Goal: Information Seeking & Learning: Compare options

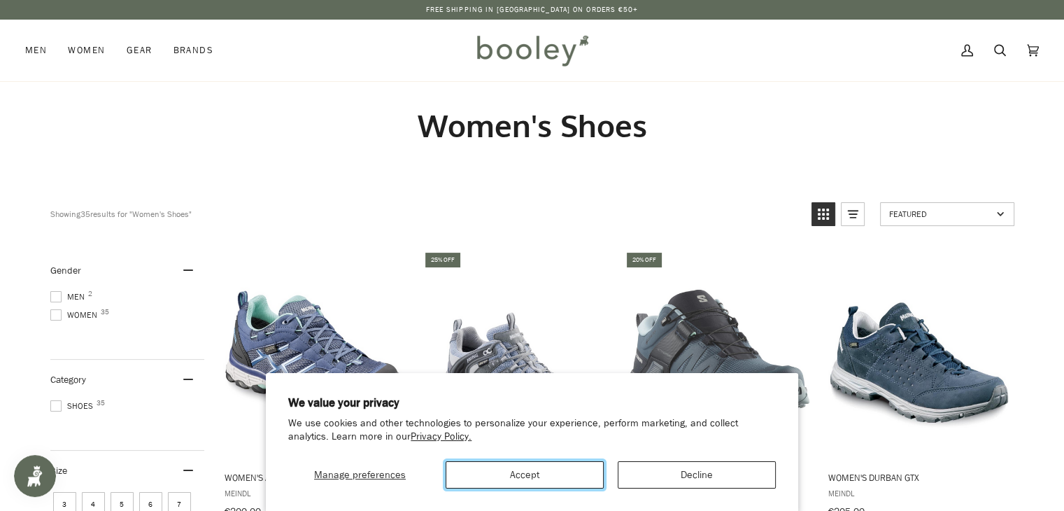
click at [528, 472] on button "Accept" at bounding box center [525, 474] width 158 height 27
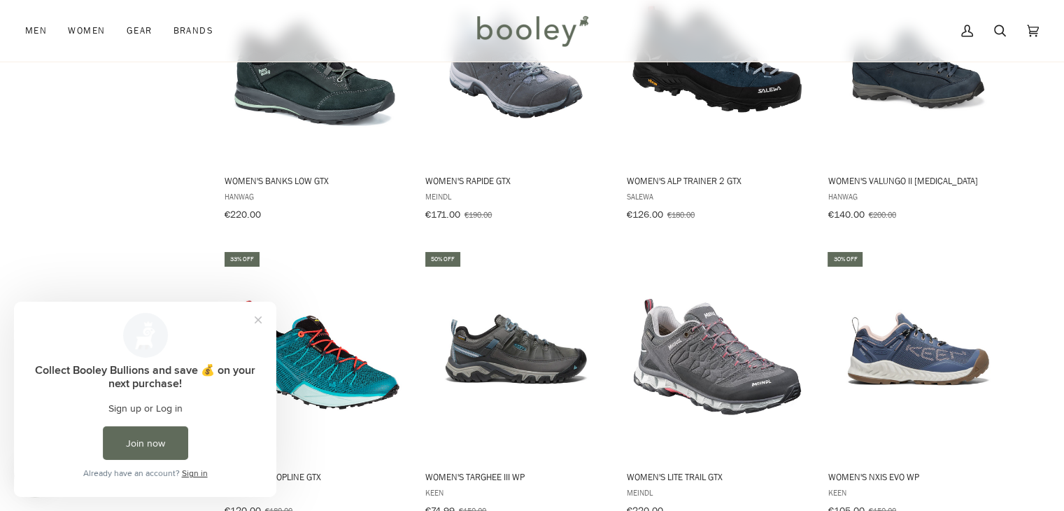
scroll to position [1220, 0]
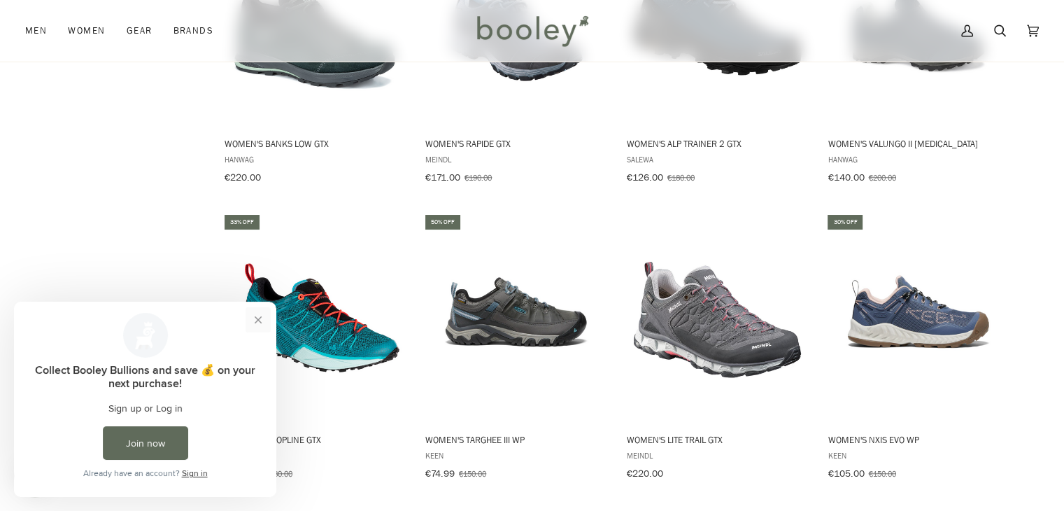
click at [257, 320] on button "Close prompt" at bounding box center [258, 319] width 25 height 25
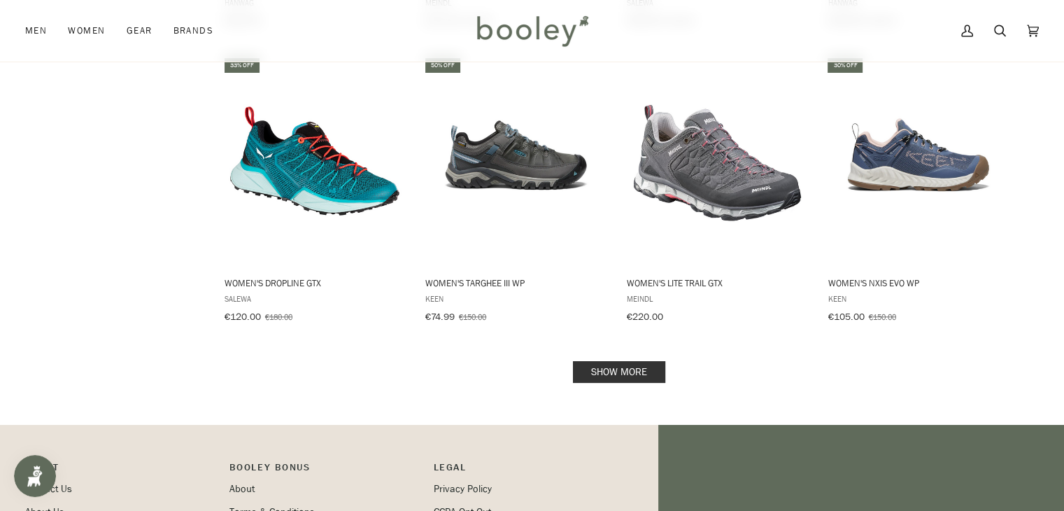
scroll to position [1380, 0]
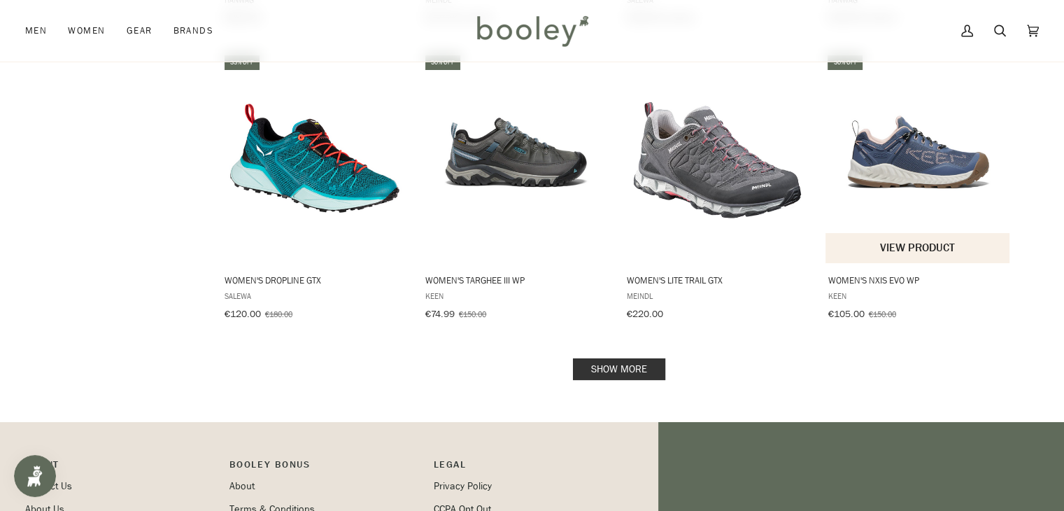
click at [917, 152] on img "Women's NXIS EVO WP" at bounding box center [918, 158] width 185 height 185
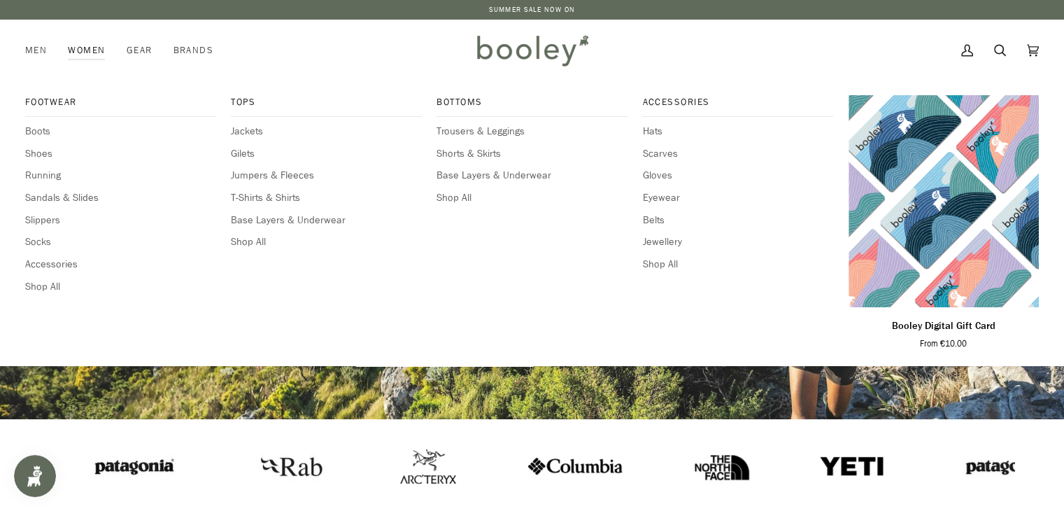
click at [78, 52] on link "Women" at bounding box center [86, 51] width 58 height 62
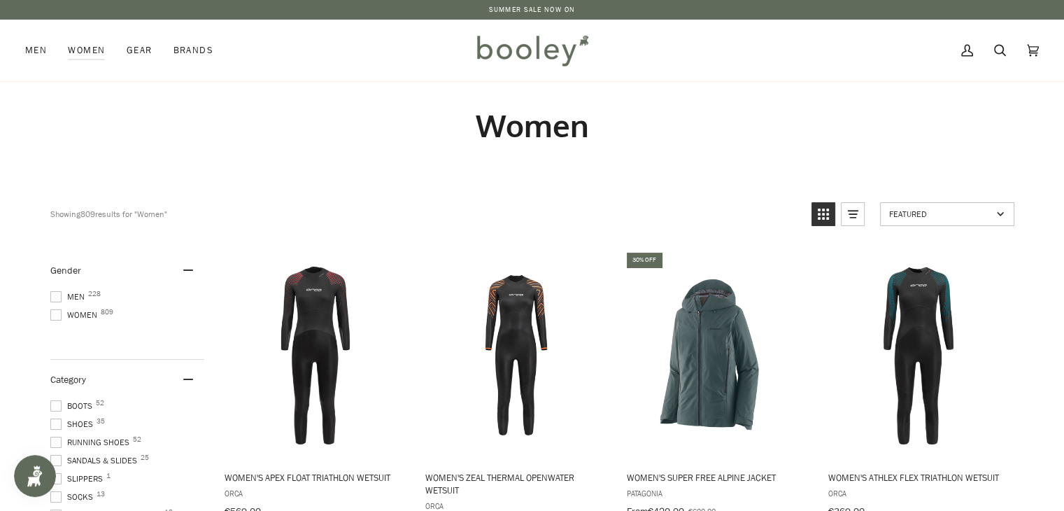
click at [56, 421] on span at bounding box center [55, 423] width 11 height 11
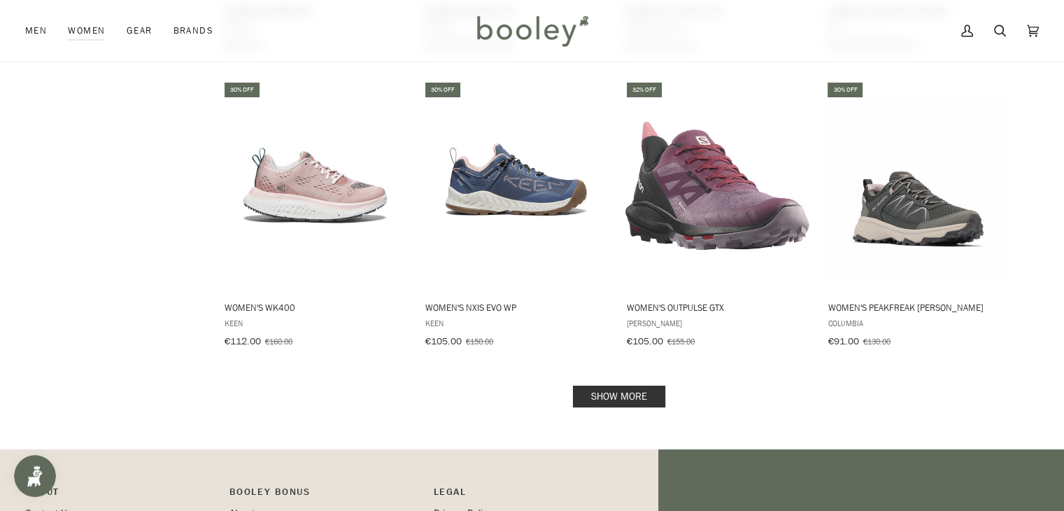
scroll to position [1368, 0]
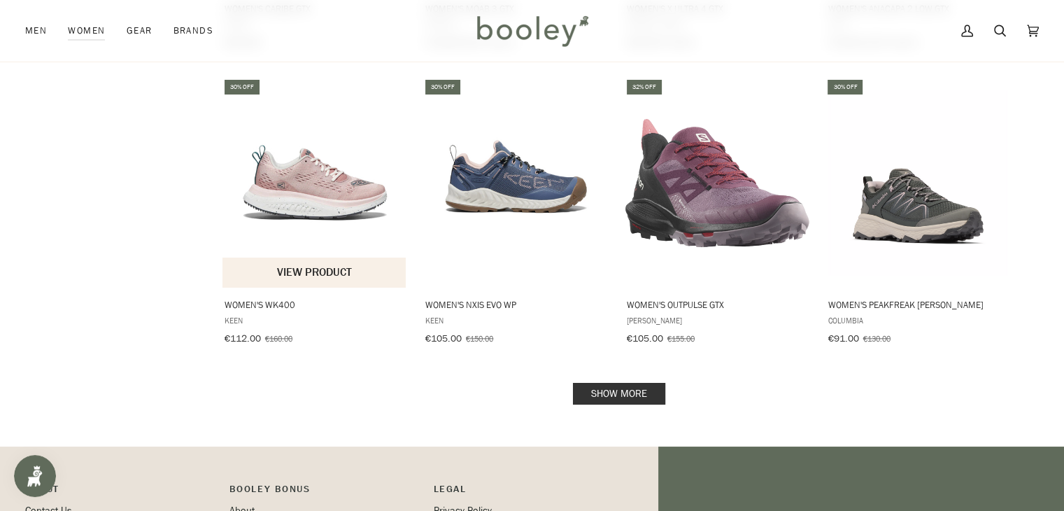
click at [283, 257] on button "View product" at bounding box center [315, 272] width 184 height 30
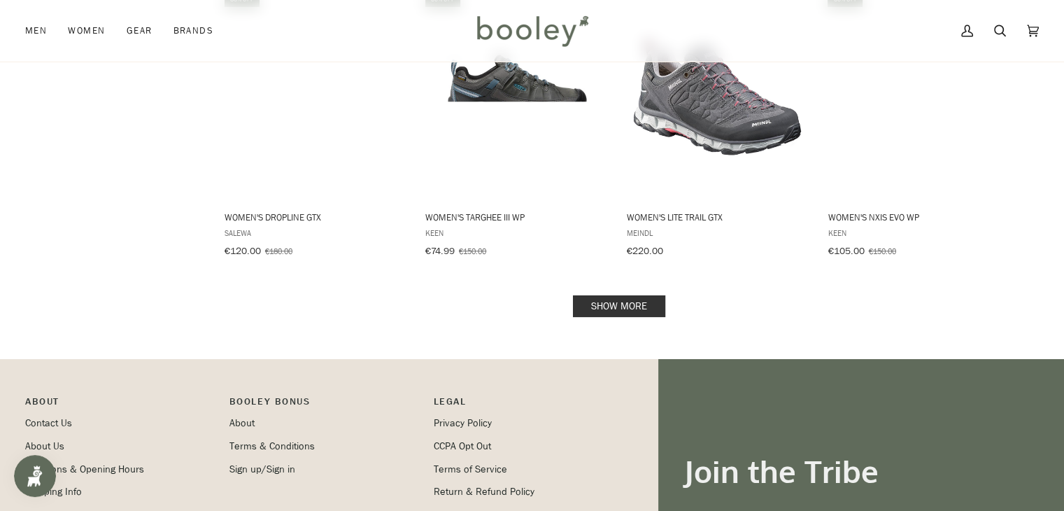
scroll to position [1446, 0]
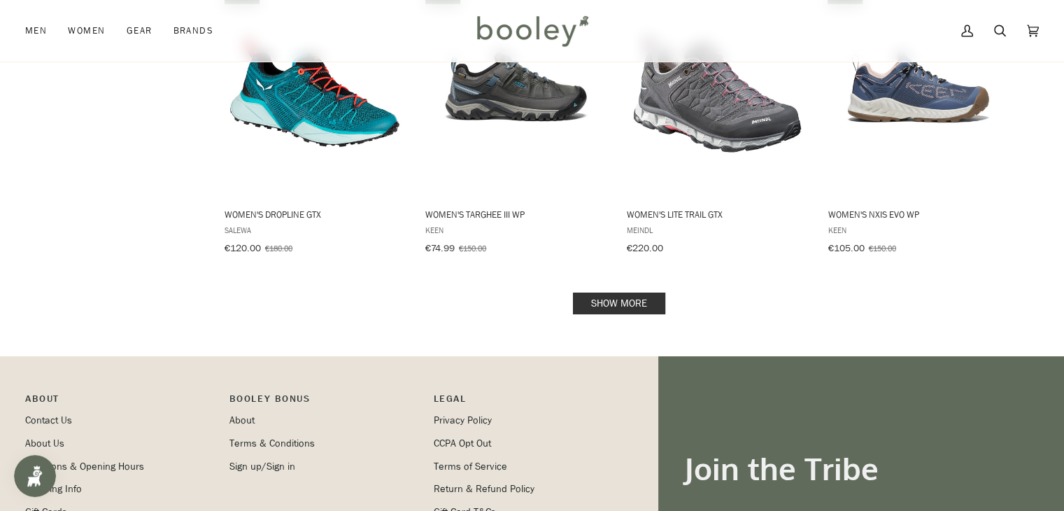
click at [640, 297] on link "Show more" at bounding box center [619, 303] width 92 height 22
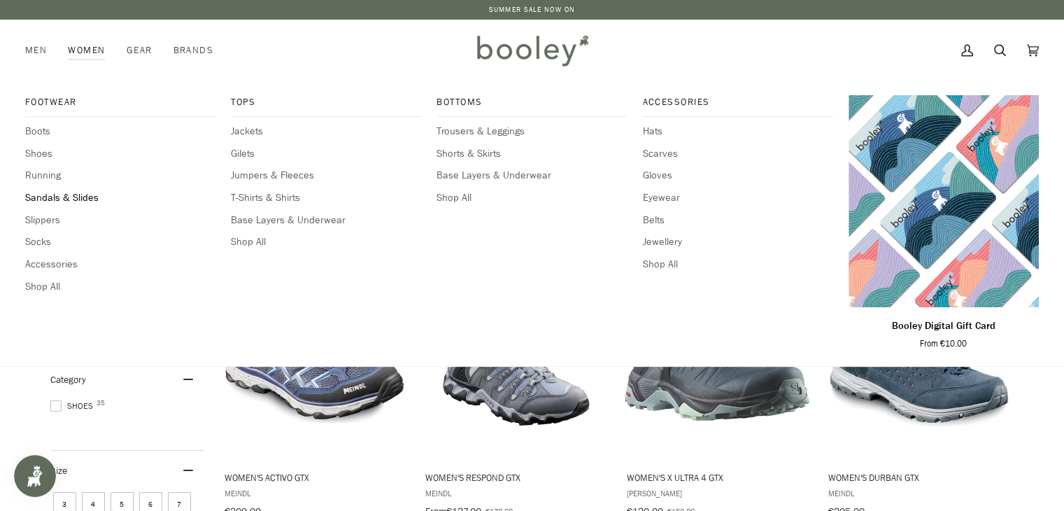
click at [50, 197] on span "Sandals & Slides" at bounding box center [120, 197] width 190 height 15
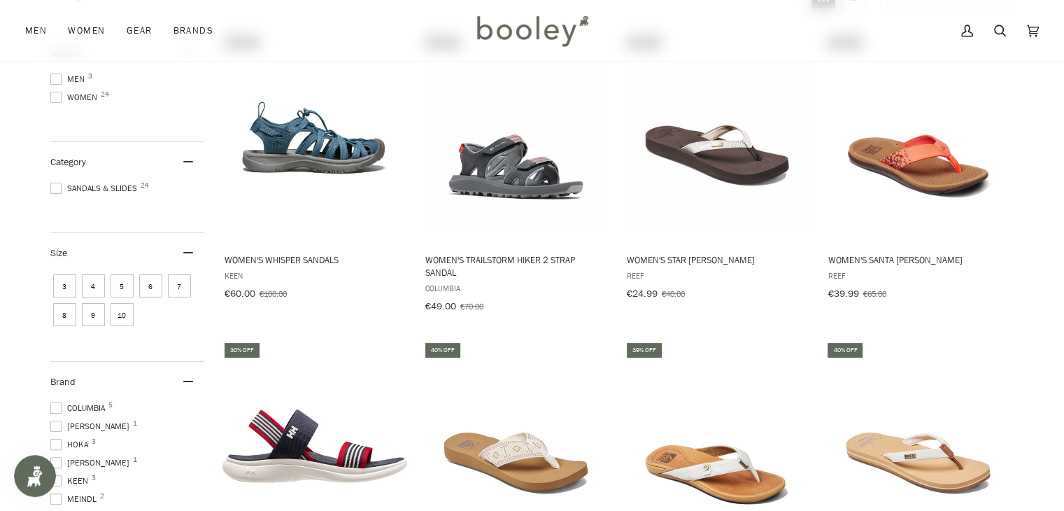
scroll to position [223, 0]
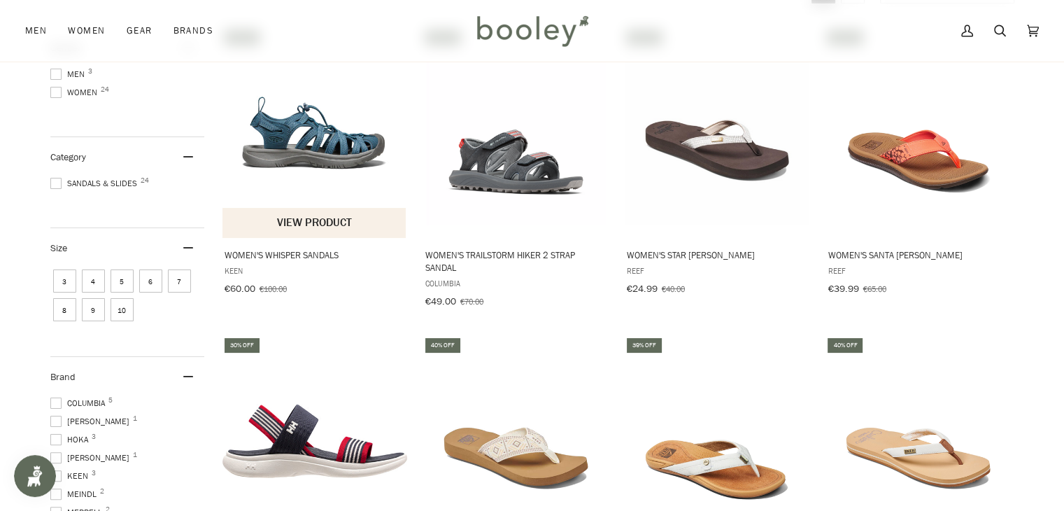
click at [237, 253] on span "Women's Whisper Sandals" at bounding box center [315, 254] width 181 height 13
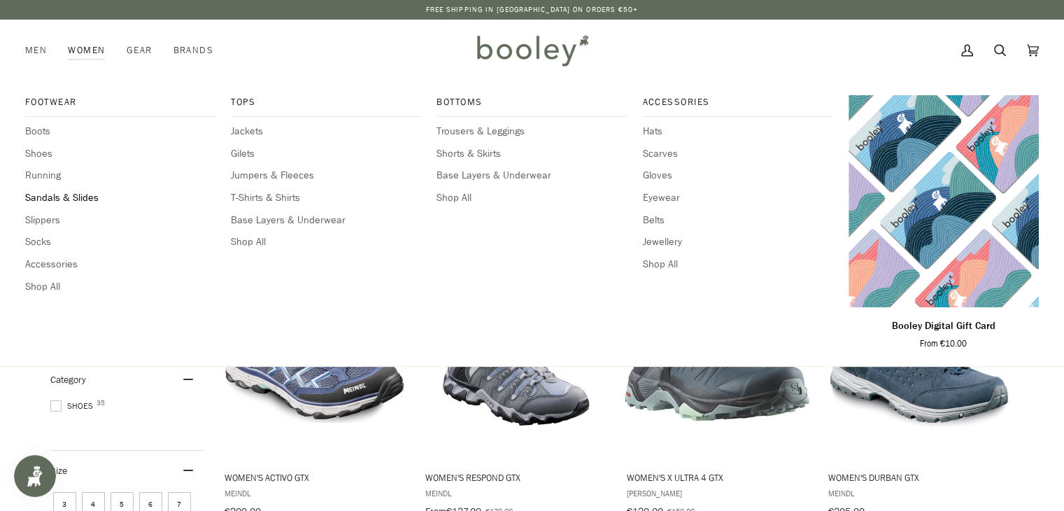
click at [52, 197] on span "Sandals & Slides" at bounding box center [120, 197] width 190 height 15
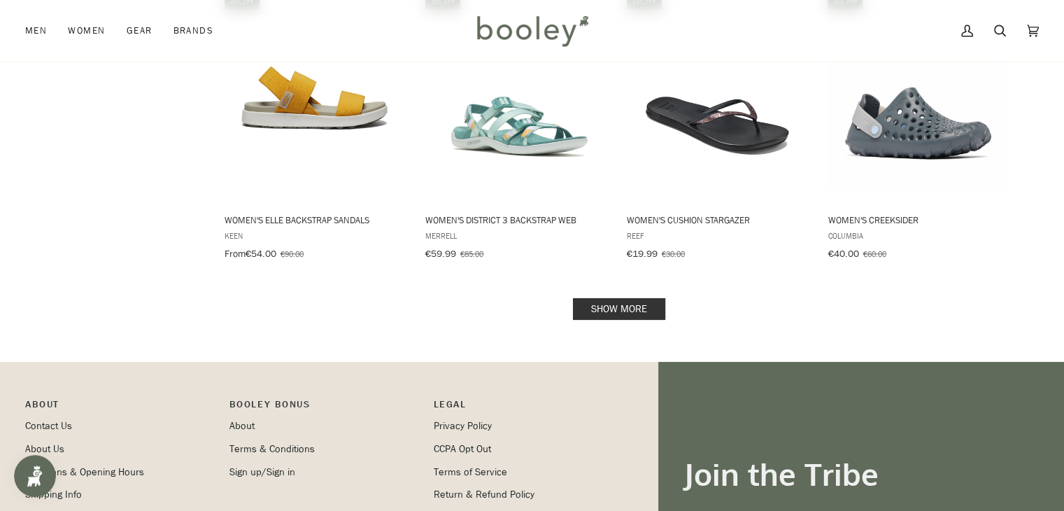
scroll to position [1460, 0]
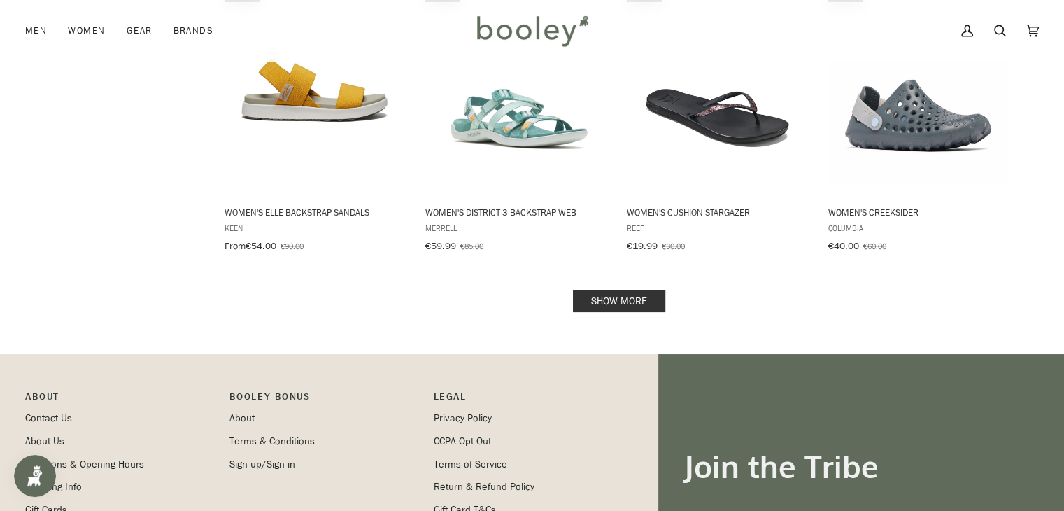
click at [644, 292] on link "Show more" at bounding box center [619, 301] width 92 height 22
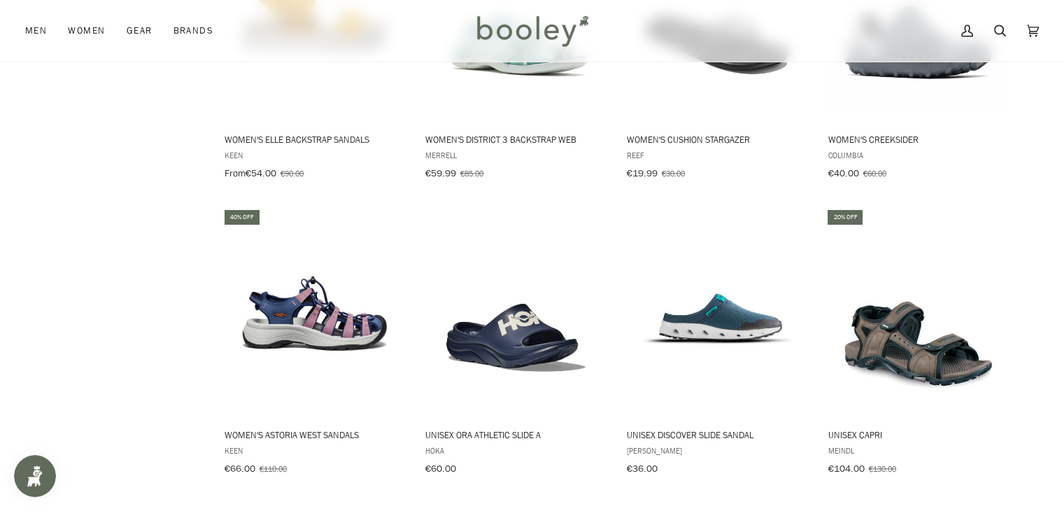
scroll to position [1536, 0]
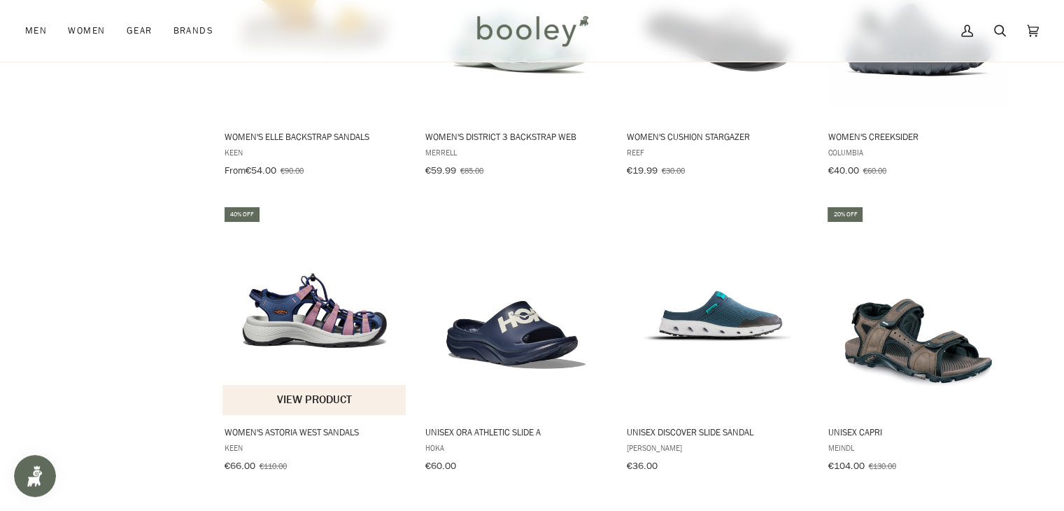
click at [293, 388] on button "View product" at bounding box center [315, 400] width 184 height 30
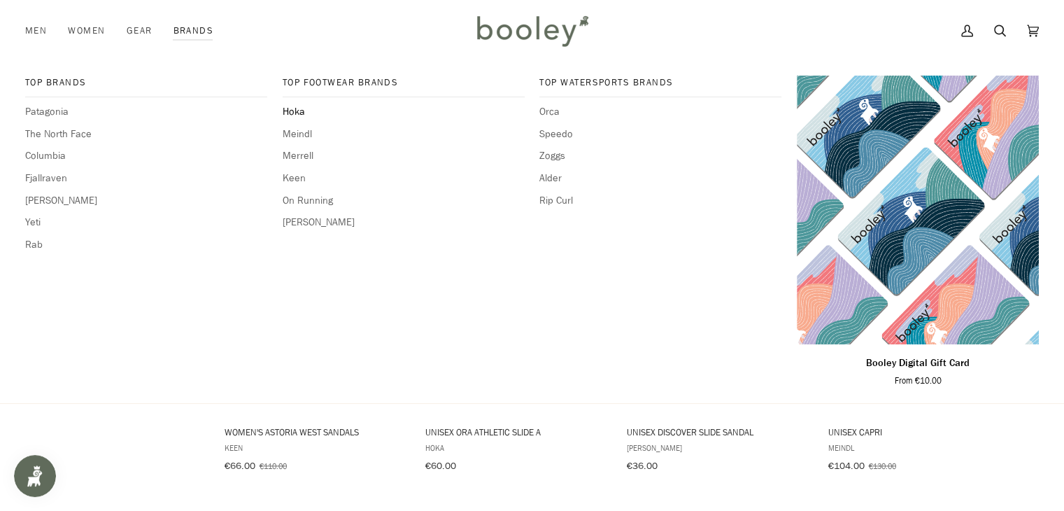
click at [292, 109] on span "Hoka" at bounding box center [404, 111] width 242 height 15
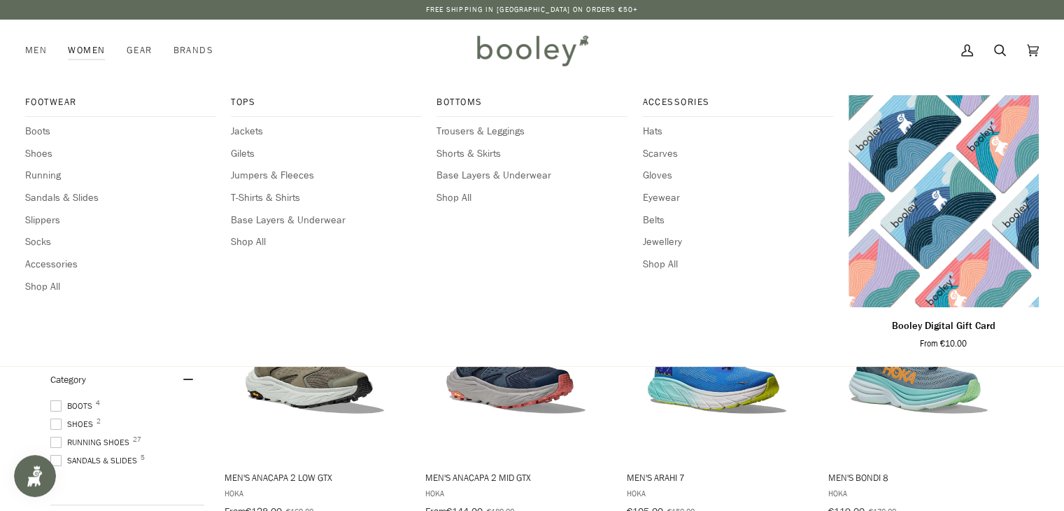
click at [81, 51] on link "Women" at bounding box center [86, 51] width 58 height 62
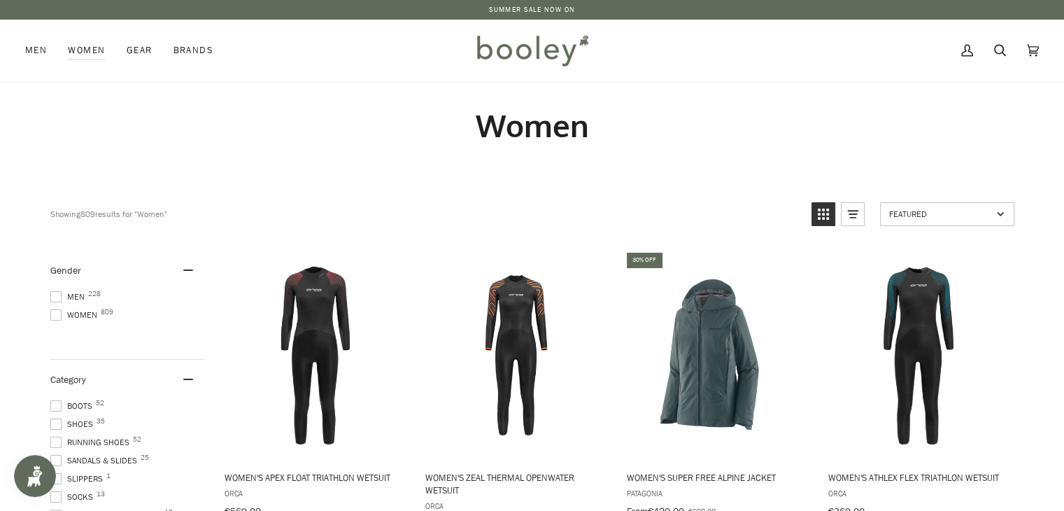
click at [79, 420] on span "Shoes 35" at bounding box center [73, 424] width 47 height 13
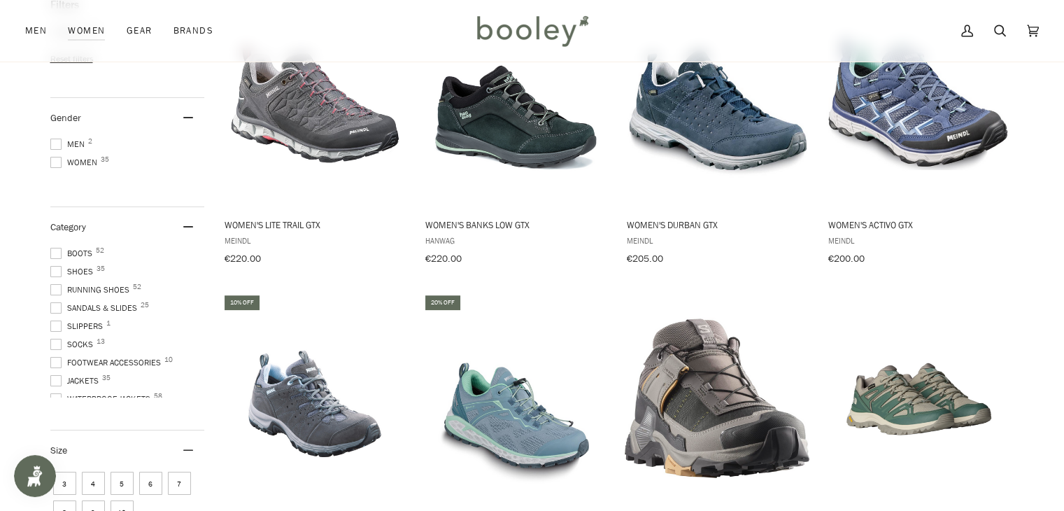
scroll to position [264, 0]
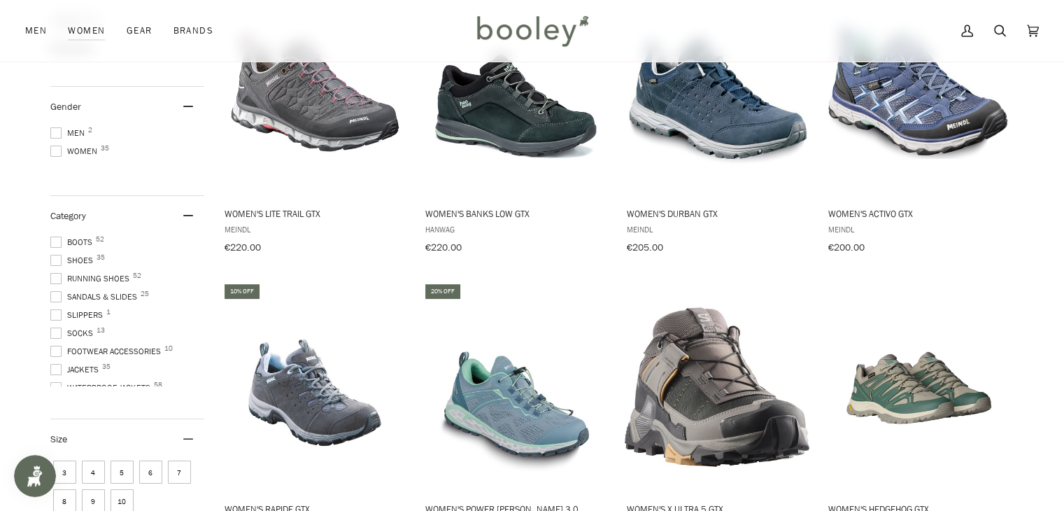
click at [168, 483] on span "7" at bounding box center [179, 471] width 23 height 23
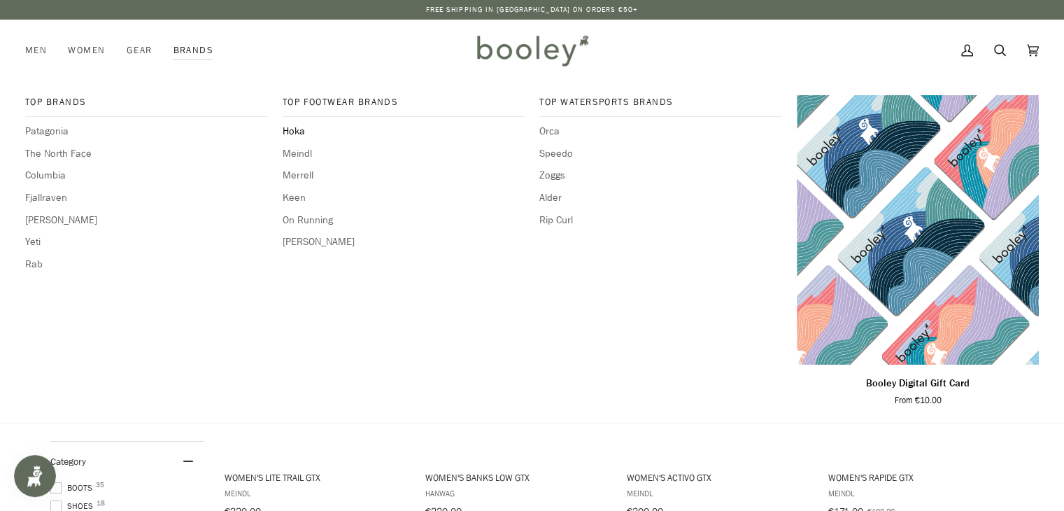
click at [295, 129] on span "Hoka" at bounding box center [404, 131] width 242 height 15
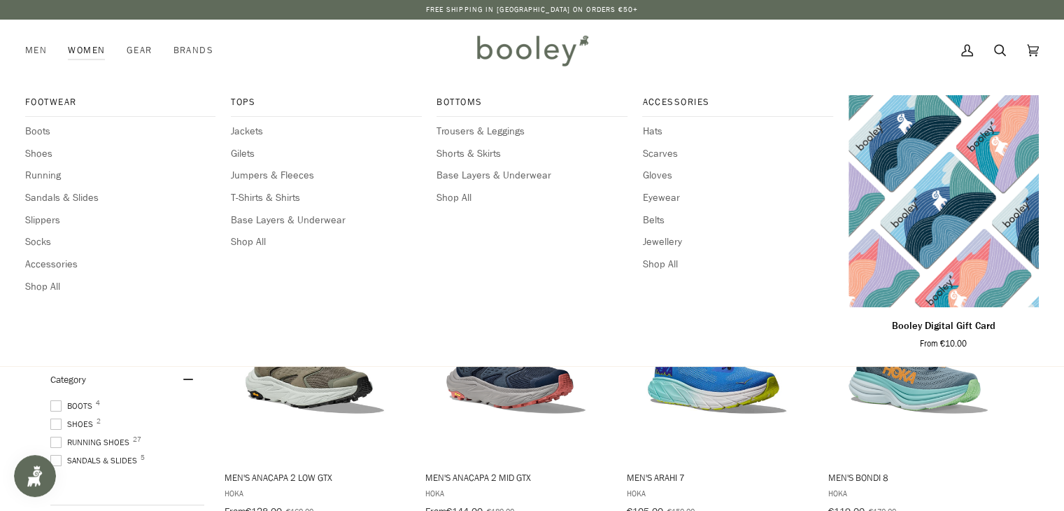
click at [91, 48] on link "Women" at bounding box center [86, 51] width 58 height 62
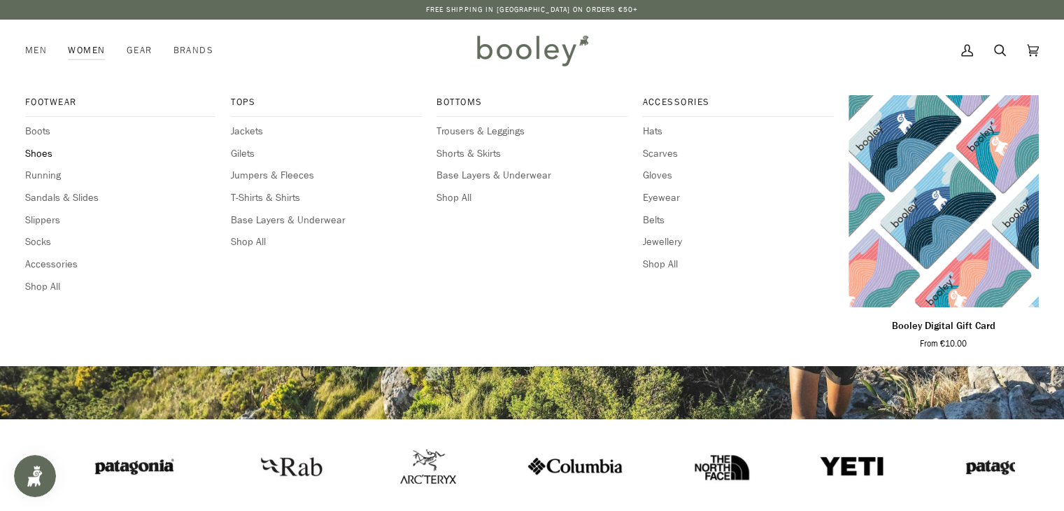
click at [36, 151] on span "Shoes" at bounding box center [120, 153] width 190 height 15
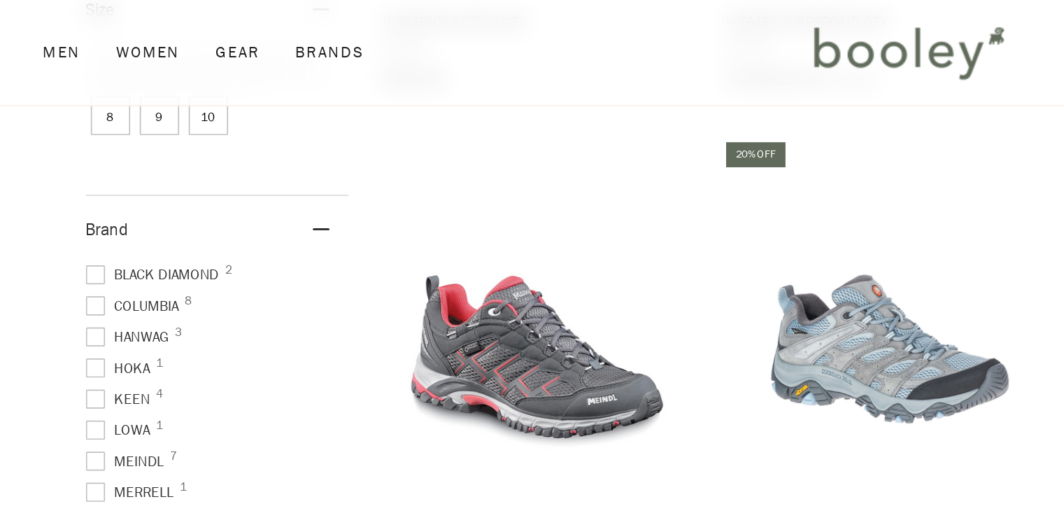
scroll to position [330, 0]
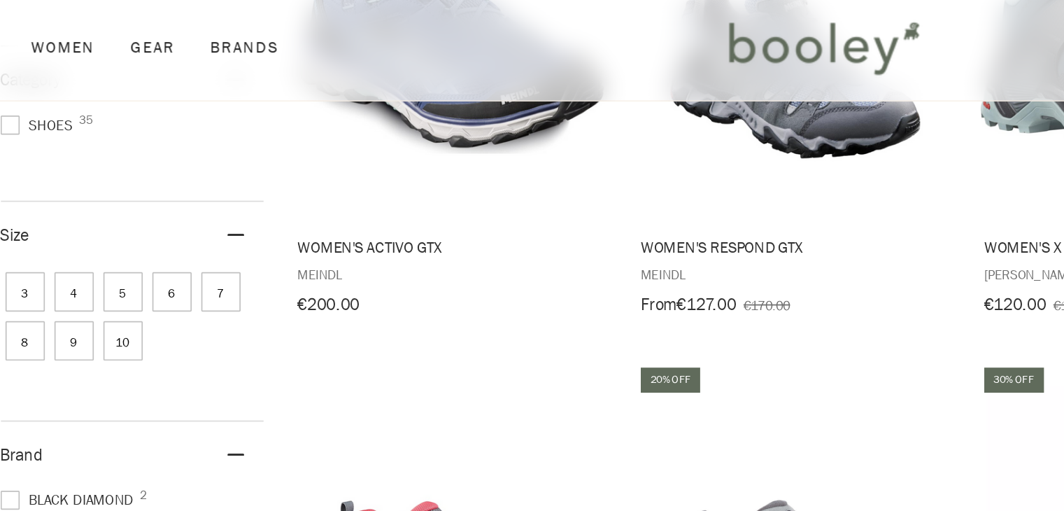
click at [168, 185] on span "7" at bounding box center [179, 173] width 23 height 23
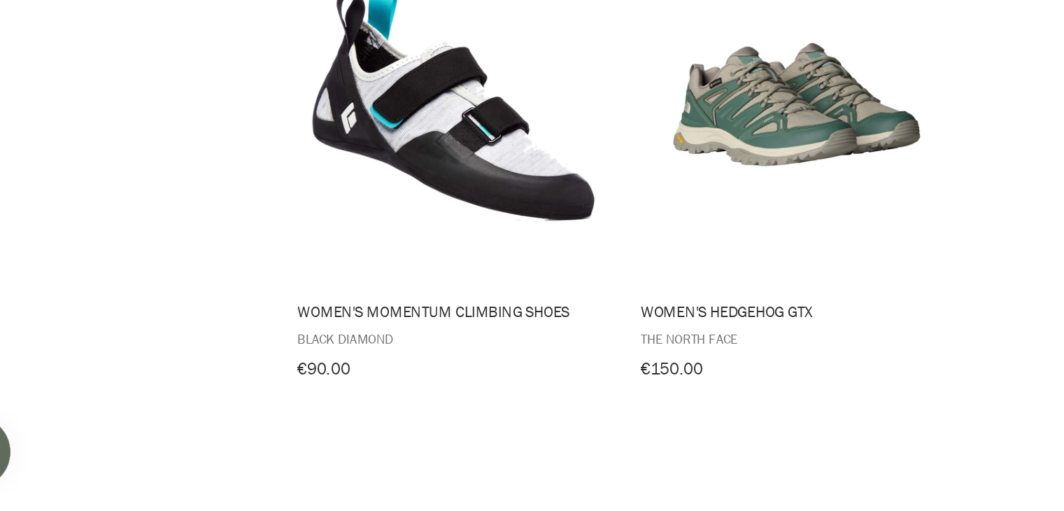
scroll to position [1282, 0]
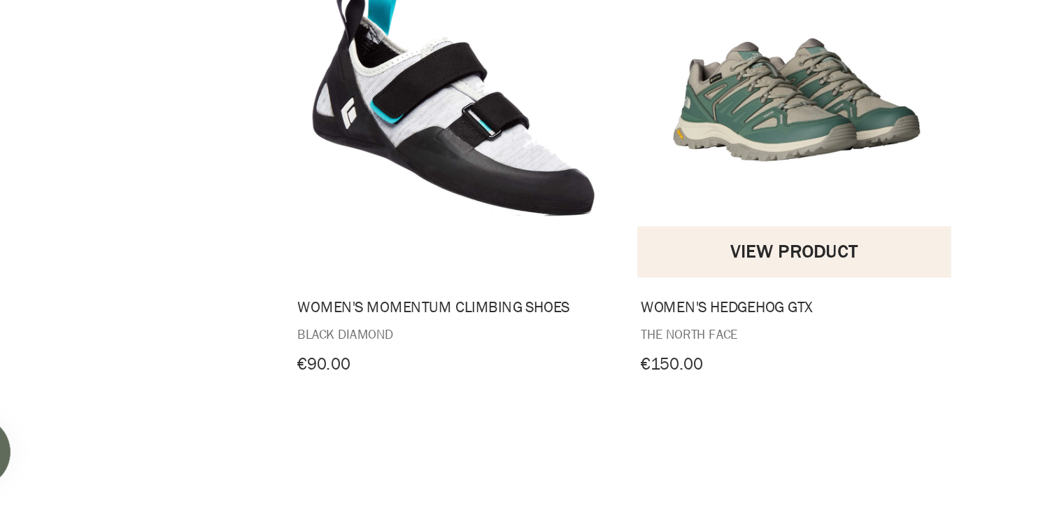
click at [531, 353] on button "View product" at bounding box center [515, 359] width 184 height 30
